Goal: Complete application form: Complete application form

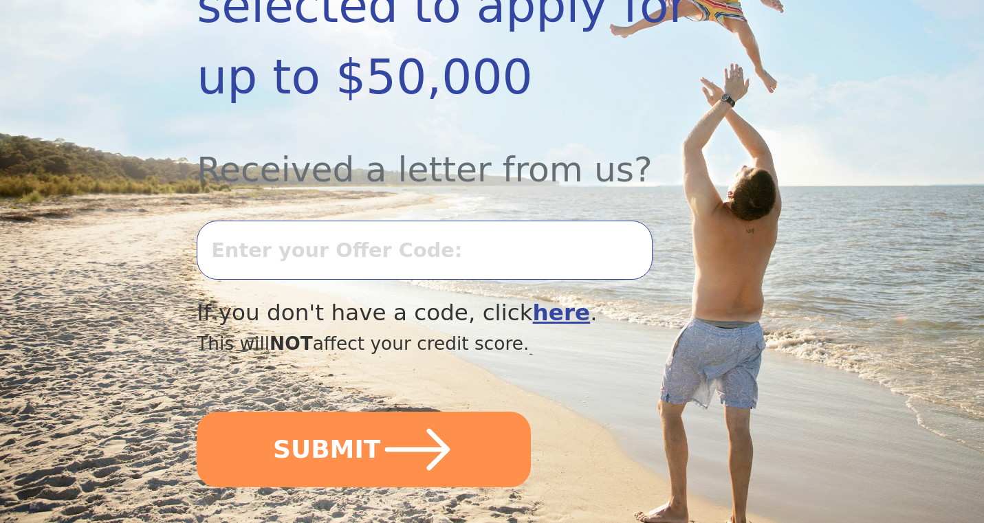
scroll to position [413, 0]
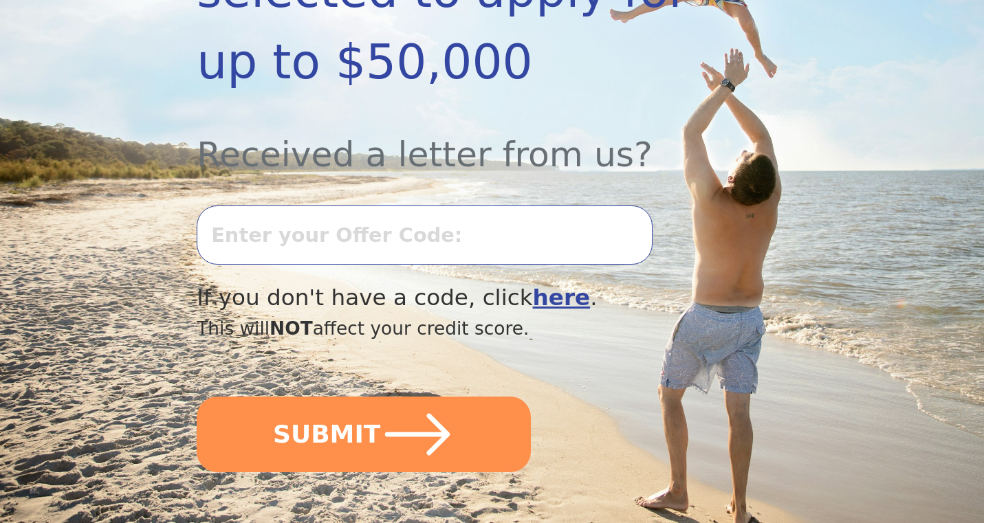
click at [312, 206] on input "text" at bounding box center [424, 235] width 455 height 59
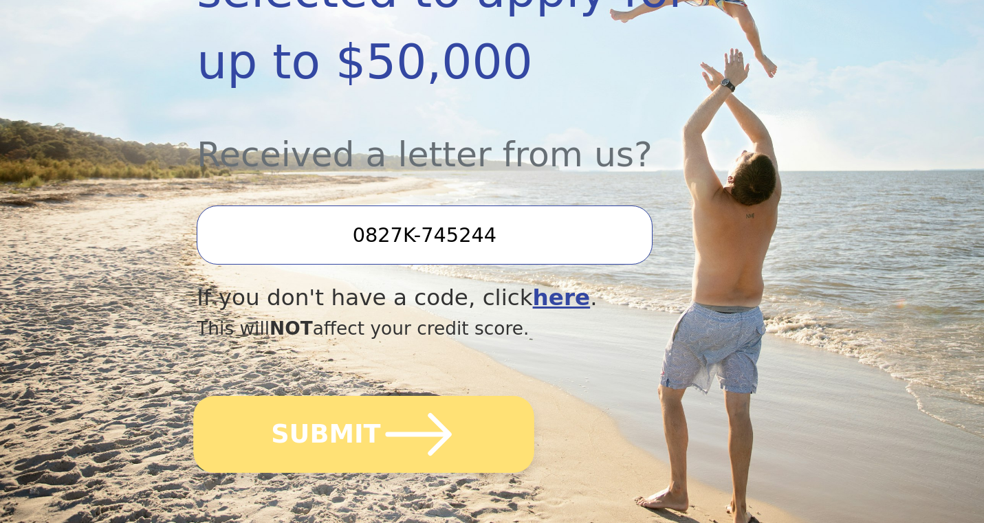
type input "0827K-745244"
click at [323, 396] on button "SUBMIT" at bounding box center [363, 434] width 341 height 77
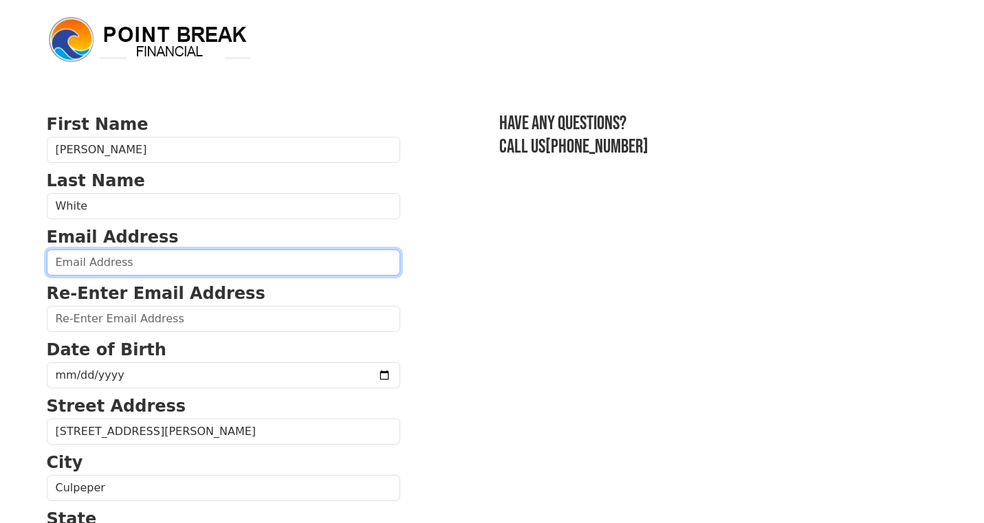
click at [89, 261] on input "email" at bounding box center [223, 263] width 353 height 26
type input "[EMAIL_ADDRESS][DOMAIN_NAME]"
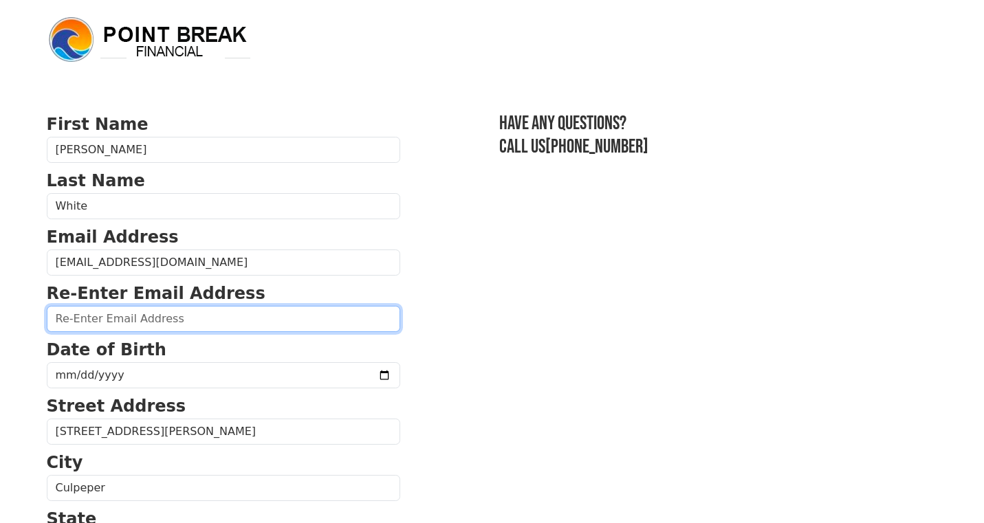
type input "[EMAIL_ADDRESS][DOMAIN_NAME]"
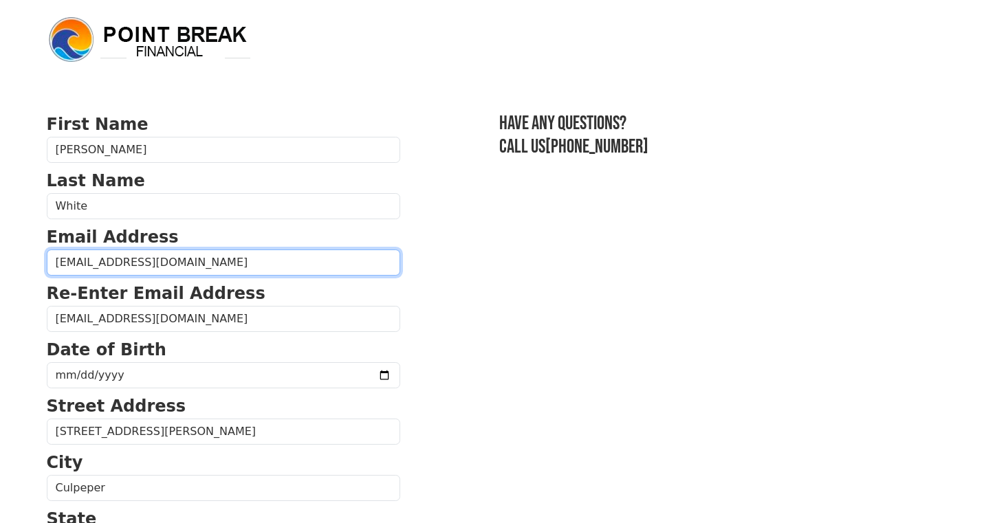
type input "[PHONE_NUMBER]"
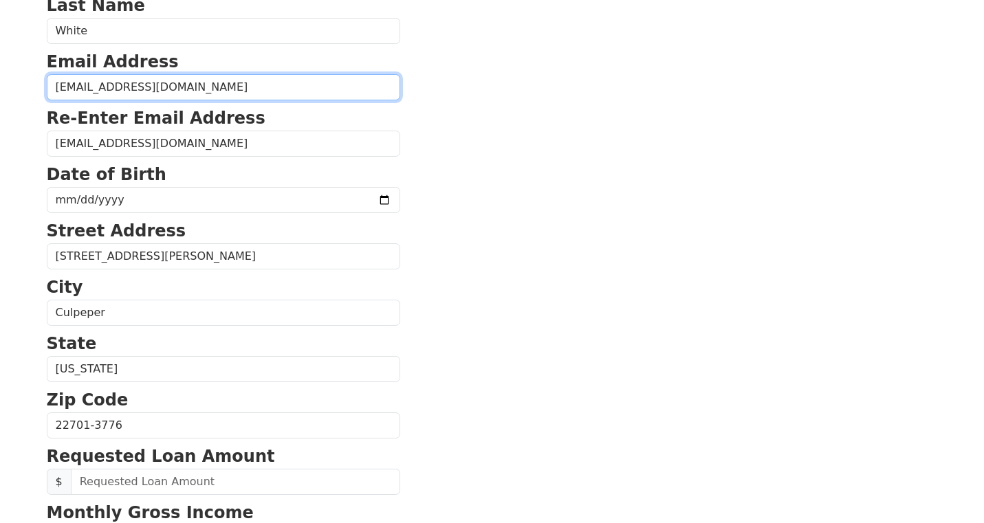
scroll to position [96, 0]
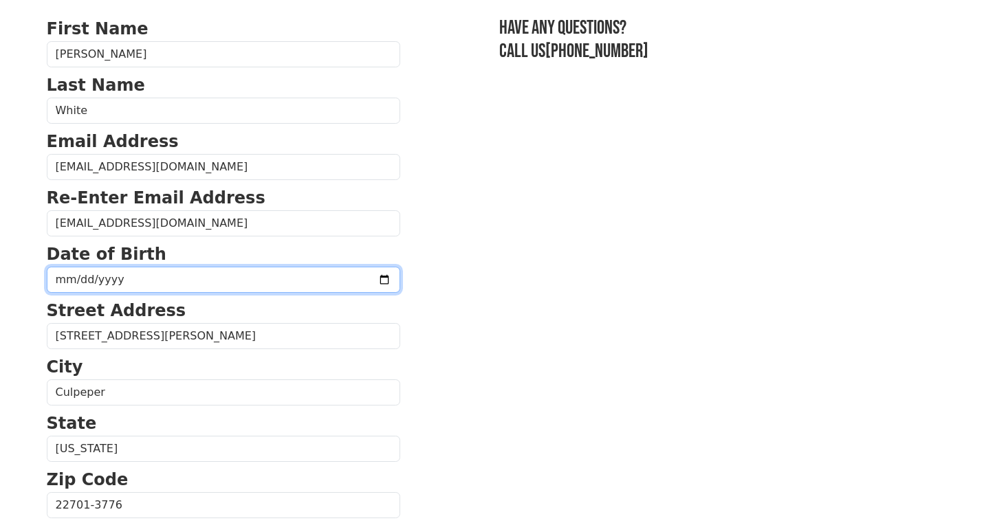
click at [78, 278] on input "date" at bounding box center [223, 280] width 353 height 26
click at [52, 280] on input "date" at bounding box center [223, 280] width 353 height 26
click at [65, 281] on input "date" at bounding box center [223, 280] width 353 height 26
type input "[DATE]"
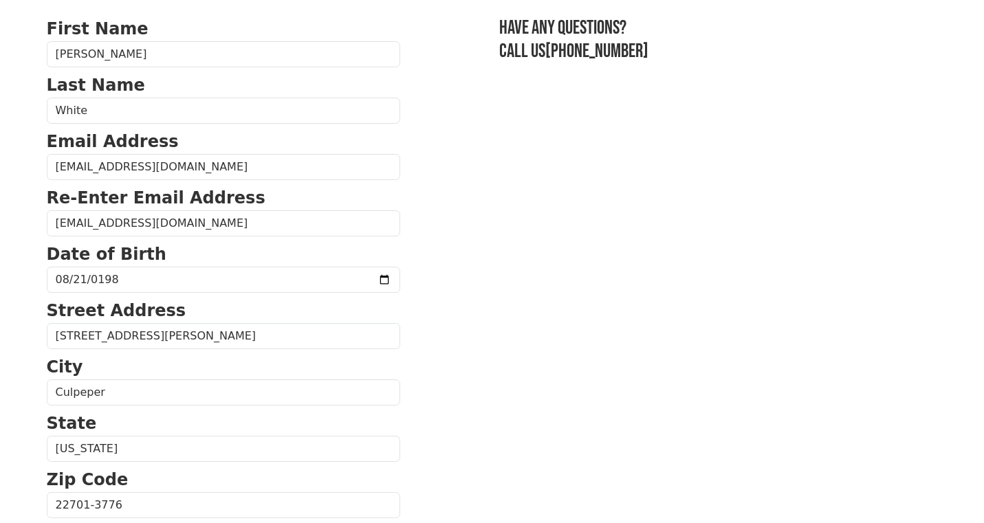
click at [413, 353] on section "First Name [PERSON_NAME] Last Name White Email Address [EMAIL_ADDRESS][DOMAIN_N…" at bounding box center [492, 507] width 891 height 980
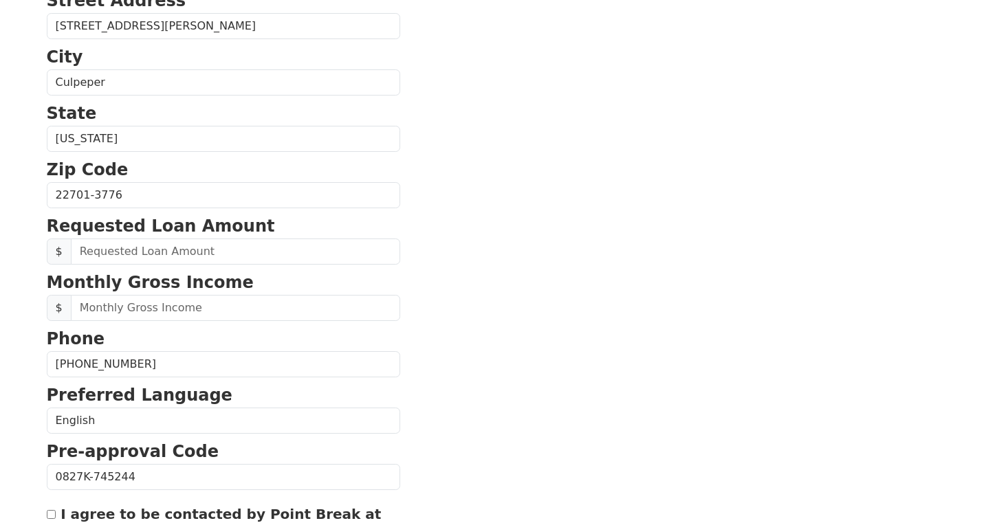
scroll to position [439, 0]
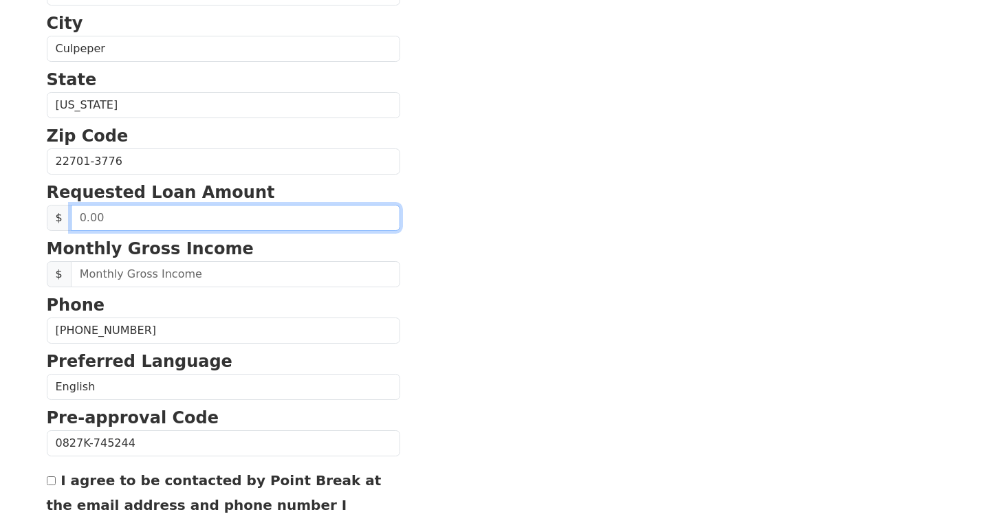
click at [119, 219] on input "text" at bounding box center [235, 218] width 329 height 26
type input "50,000.00"
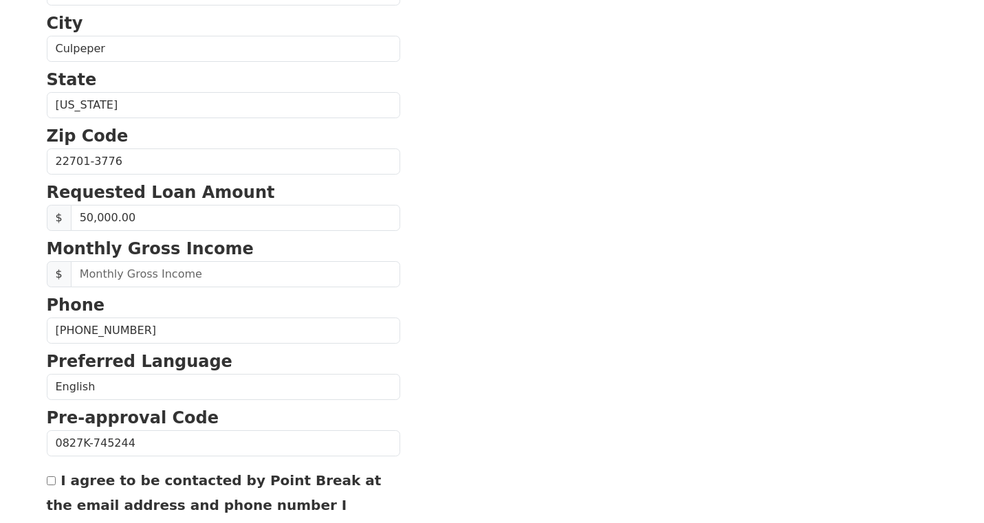
click at [410, 267] on section "First Name [PERSON_NAME] Last Name White Email Address [EMAIL_ADDRESS][DOMAIN_N…" at bounding box center [492, 163] width 891 height 980
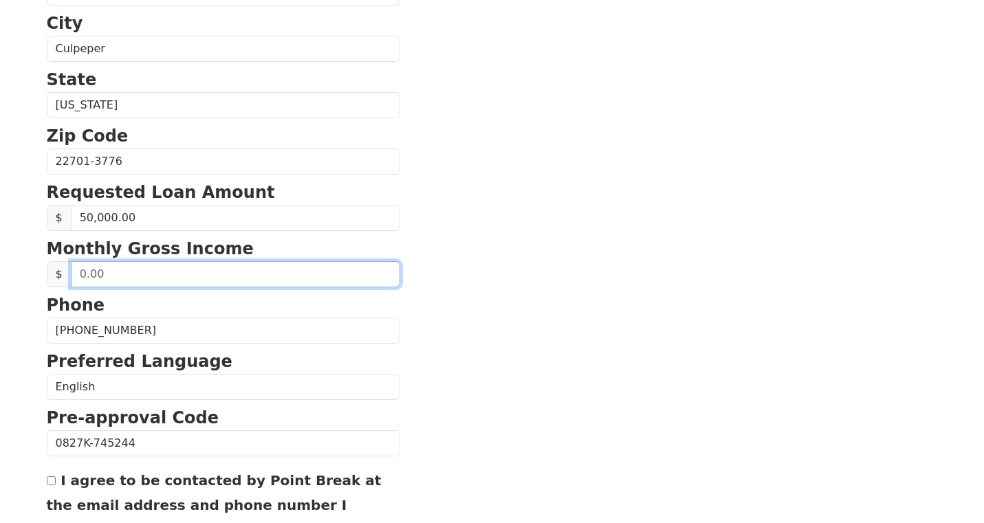
click at [111, 278] on input "text" at bounding box center [235, 274] width 329 height 26
type input "13,000.00"
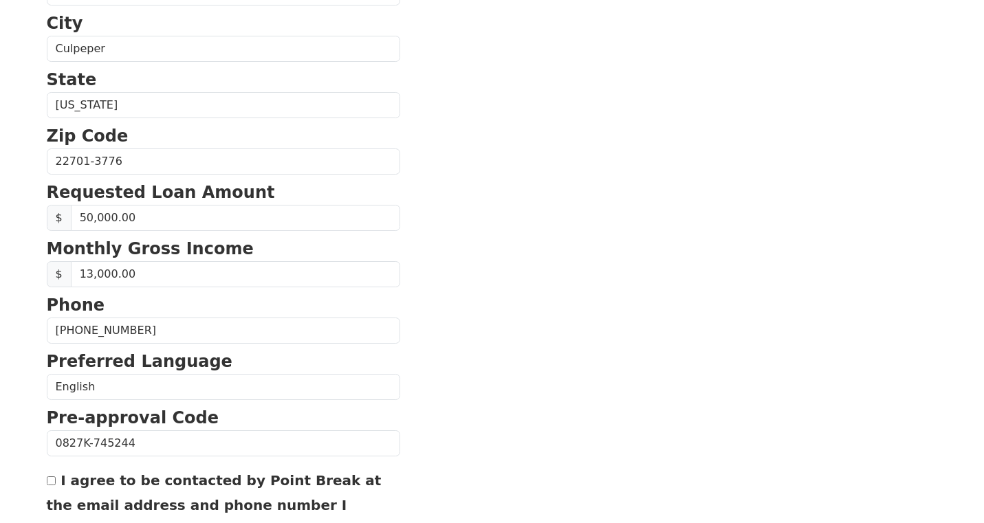
click at [448, 333] on section "First Name [PERSON_NAME] Last Name White Email Address [EMAIL_ADDRESS][DOMAIN_N…" at bounding box center [492, 163] width 891 height 980
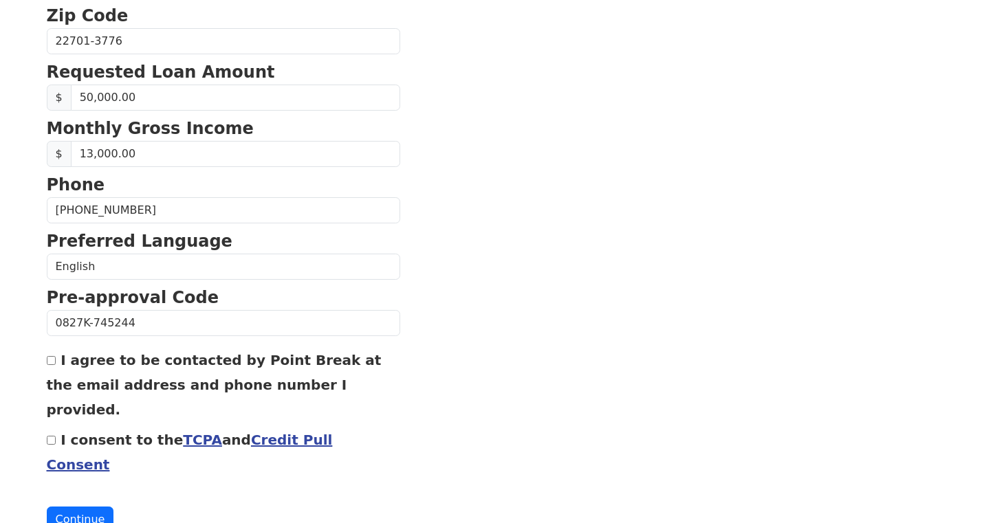
scroll to position [571, 0]
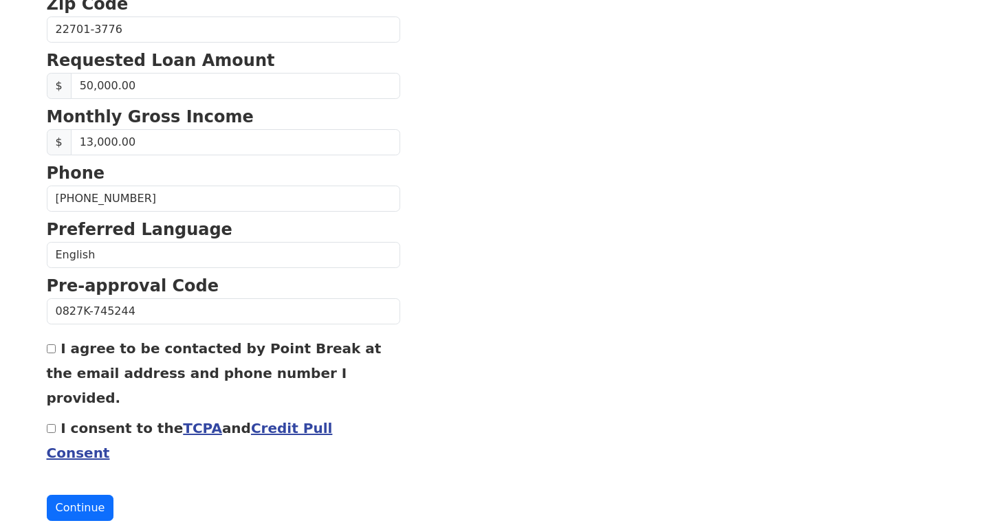
click at [45, 351] on div "First Name [PERSON_NAME] Last Name White Email Address [EMAIL_ADDRESS][DOMAIN_N…" at bounding box center [493, 0] width 908 height 1142
click at [50, 424] on input "I consent to the TCPA and Credit Pull Consent" at bounding box center [51, 428] width 9 height 9
checkbox input "true"
click at [87, 495] on button "Continue" at bounding box center [80, 508] width 67 height 26
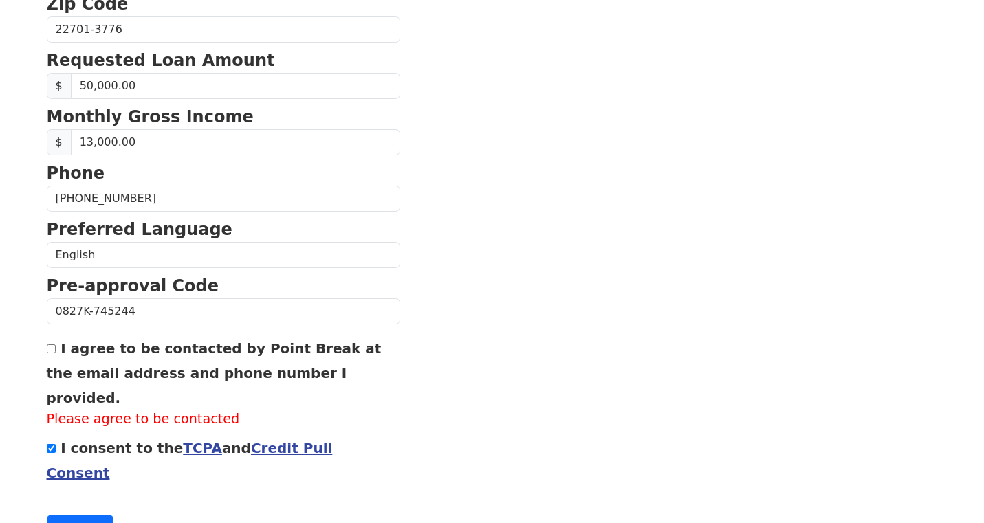
click at [50, 351] on input "I agree to be contacted by Point Break at the email address and phone number I …" at bounding box center [51, 348] width 9 height 9
checkbox input "true"
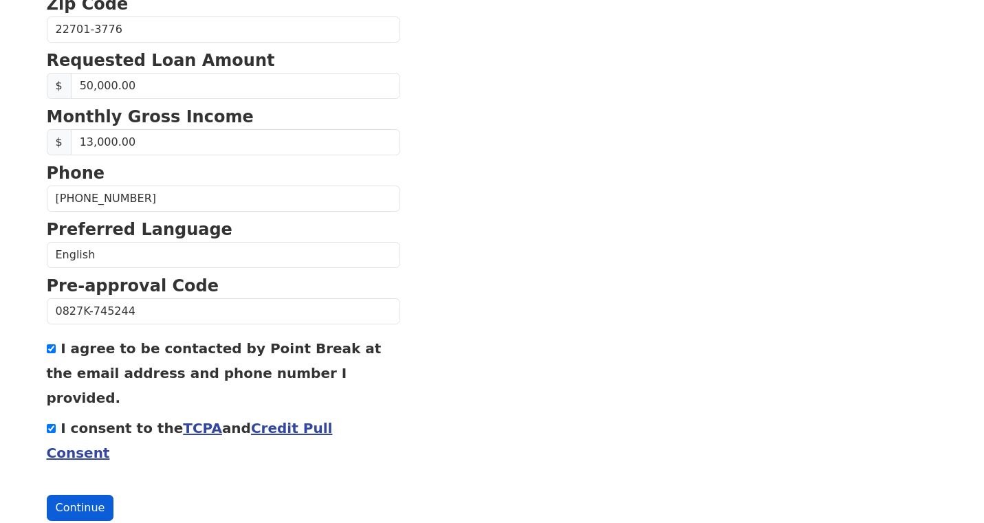
click at [84, 495] on button "Continue" at bounding box center [80, 508] width 67 height 26
